Goal: Navigation & Orientation: Go to known website

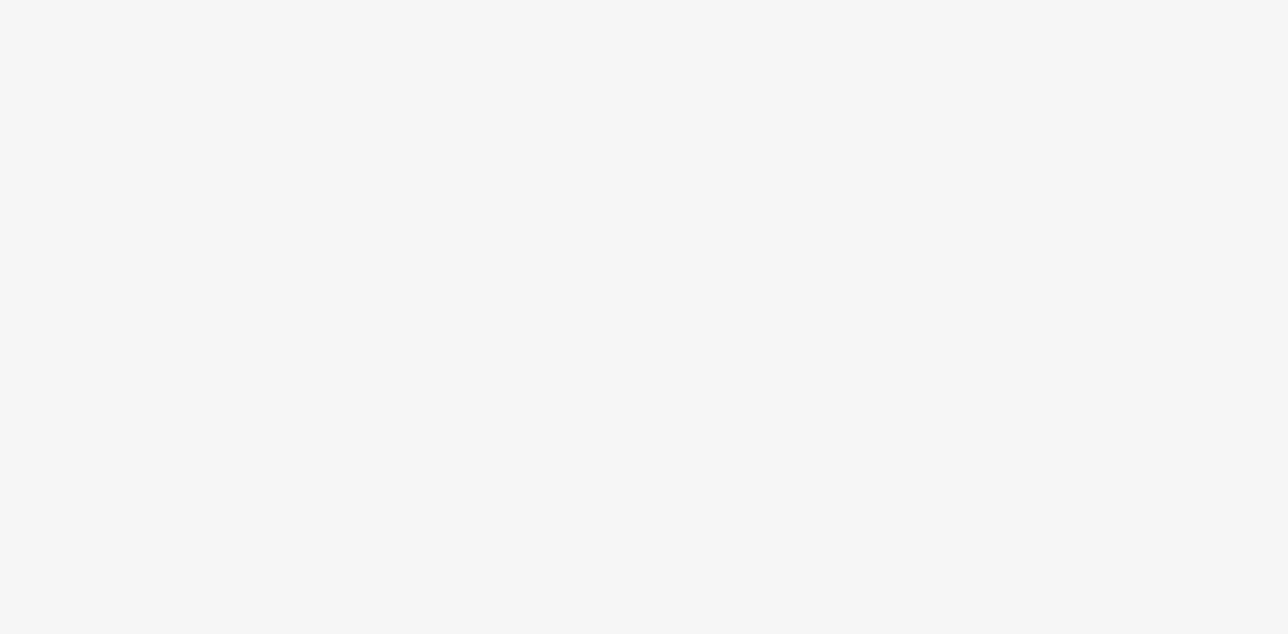
click at [635, 452] on body at bounding box center [644, 317] width 1288 height 634
